Goal: Information Seeking & Learning: Find specific fact

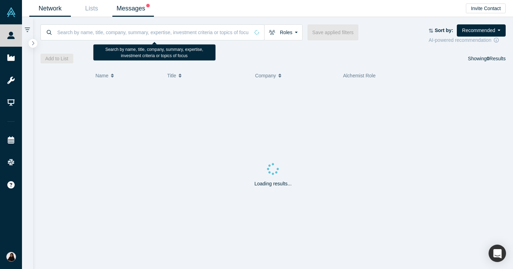
click at [144, 3] on link "Messages" at bounding box center [133, 8] width 42 height 16
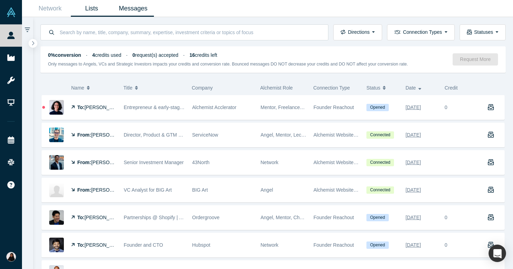
click at [95, 11] on link "Lists" at bounding box center [92, 8] width 42 height 16
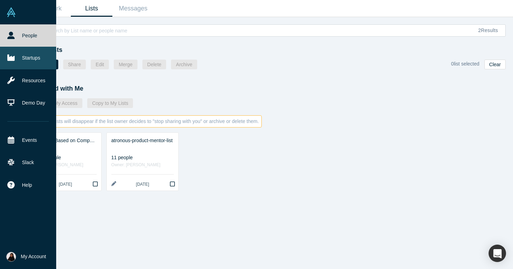
click at [35, 53] on link "Startups" at bounding box center [28, 58] width 56 height 22
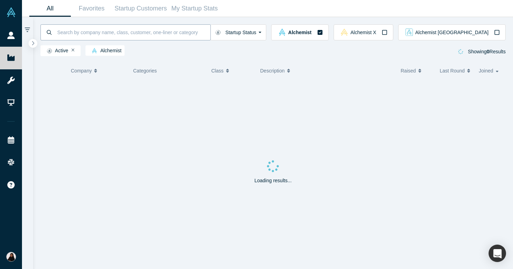
click at [97, 29] on input at bounding box center [134, 32] width 154 height 16
type input "atronous"
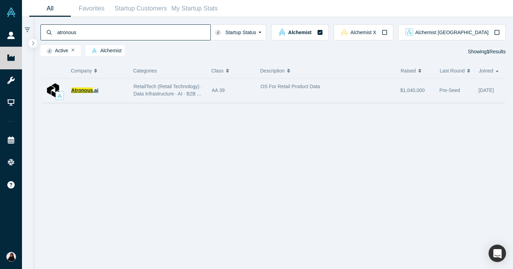
click at [89, 88] on span "Atronous" at bounding box center [82, 91] width 22 height 6
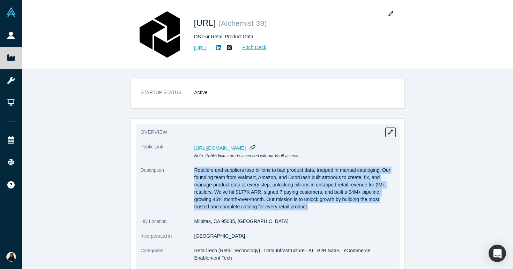
drag, startPoint x: 194, startPoint y: 168, endPoint x: 314, endPoint y: 205, distance: 125.2
click at [314, 206] on p "Retailers and suppliers lose billions to bad product data, trapped in manual ca…" at bounding box center [294, 189] width 200 height 44
copy p "Retailers and suppliers lose billions to bad product data, trapped in manual ca…"
click at [354, 186] on p "Retailers and suppliers lose billions to bad product data, trapped in manual ca…" at bounding box center [294, 189] width 200 height 44
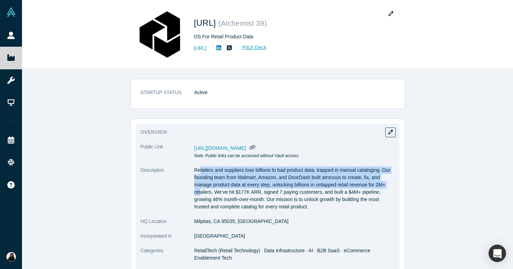
drag, startPoint x: 201, startPoint y: 167, endPoint x: 201, endPoint y: 189, distance: 21.6
click at [201, 189] on p "Retailers and suppliers lose billions to bad product data, trapped in manual ca…" at bounding box center [294, 189] width 200 height 44
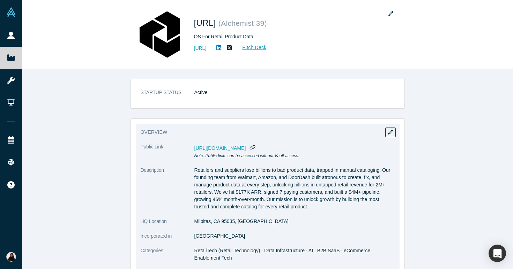
click at [206, 192] on p "Retailers and suppliers lose billions to bad product data, trapped in manual ca…" at bounding box center [294, 189] width 200 height 44
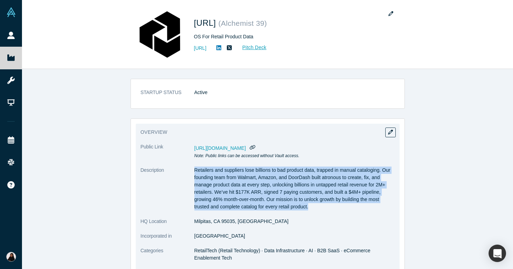
drag, startPoint x: 314, startPoint y: 209, endPoint x: 191, endPoint y: 168, distance: 128.9
click at [191, 168] on dl "Public Link [URL][DOMAIN_NAME] Note: Public links can be accessed without Vault…" at bounding box center [268, 257] width 254 height 228
copy dl "Retailers and suppliers lose billions to bad product data, trapped in manual ca…"
